Goal: Task Accomplishment & Management: Complete application form

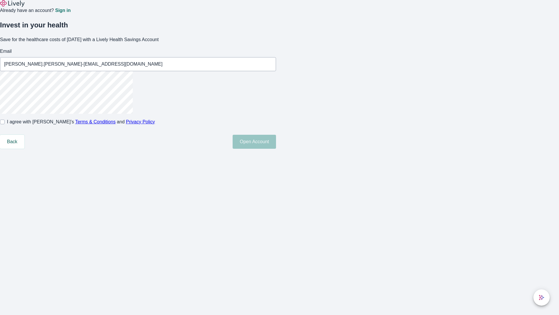
click at [5, 124] on input "I agree with Lively’s Terms & Conditions and Privacy Policy" at bounding box center [2, 121] width 5 height 5
checkbox input "true"
click at [276, 149] on button "Open Account" at bounding box center [254, 142] width 43 height 14
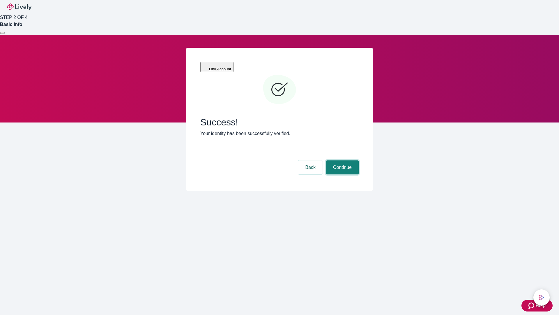
click at [342, 160] on button "Continue" at bounding box center [342, 167] width 33 height 14
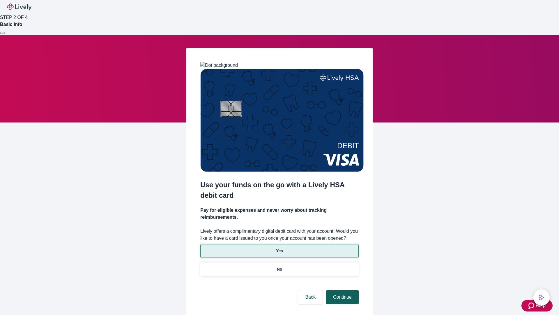
click at [279, 248] on p "Yes" at bounding box center [279, 251] width 7 height 6
click at [342, 290] on button "Continue" at bounding box center [342, 297] width 33 height 14
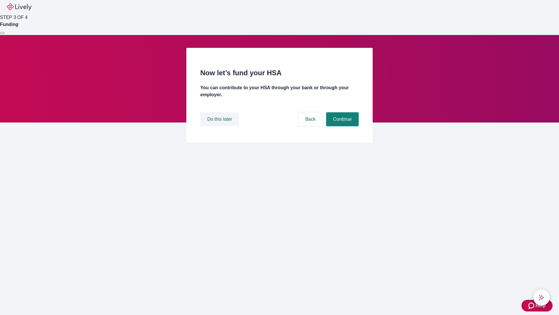
click at [220, 126] on button "Do this later" at bounding box center [219, 119] width 39 height 14
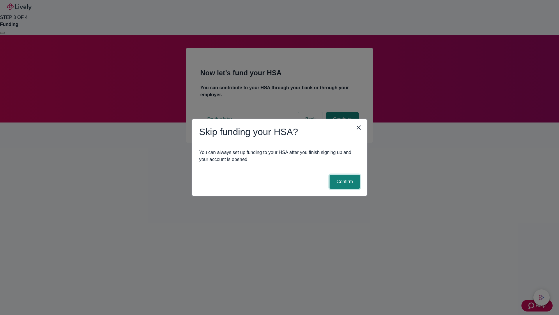
click at [344, 181] on button "Confirm" at bounding box center [345, 181] width 30 height 14
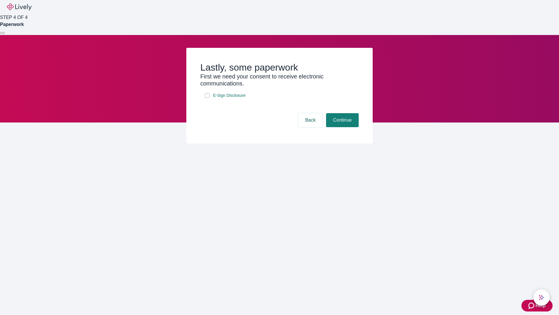
click at [207, 98] on input "E-Sign Disclosure" at bounding box center [207, 95] width 5 height 5
checkbox input "true"
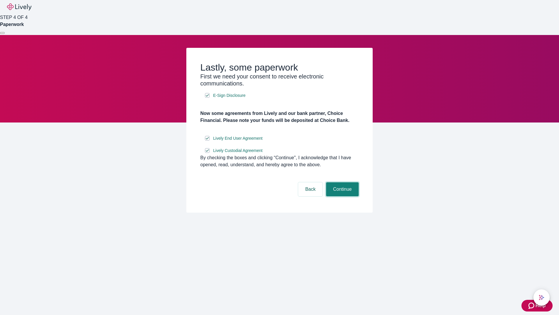
click at [342, 196] on button "Continue" at bounding box center [342, 189] width 33 height 14
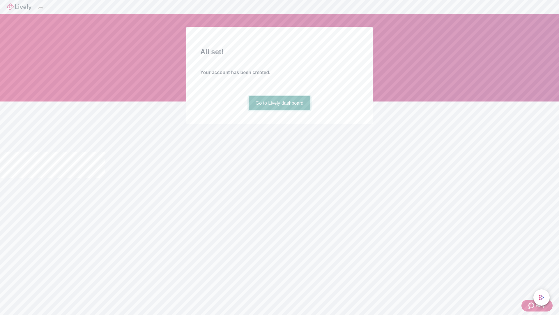
click at [279, 110] on link "Go to Lively dashboard" at bounding box center [280, 103] width 62 height 14
